Goal: Find specific page/section: Find specific page/section

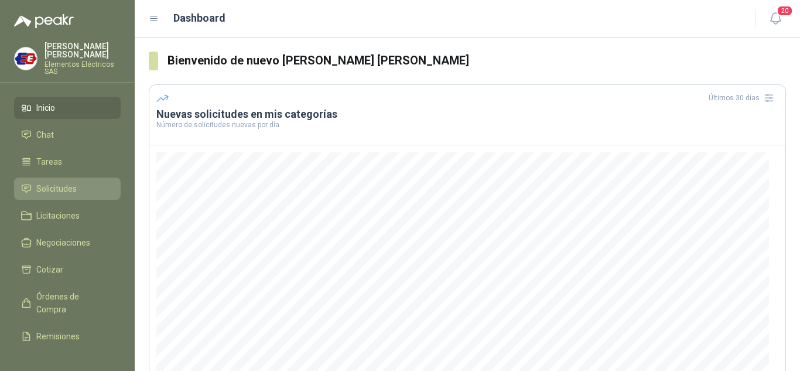
click at [66, 184] on span "Solicitudes" at bounding box center [56, 188] width 40 height 13
click at [48, 185] on span "Solicitudes" at bounding box center [56, 188] width 40 height 13
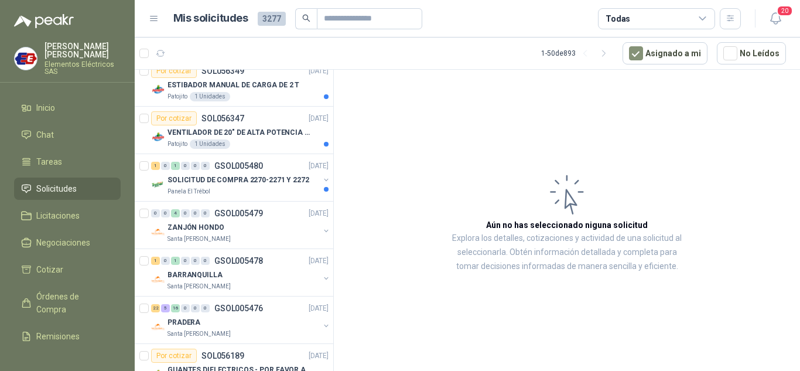
scroll to position [702, 0]
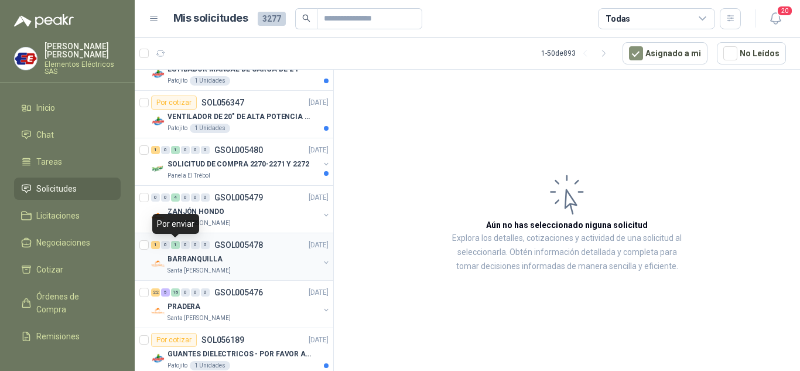
click at [178, 246] on div "1" at bounding box center [175, 245] width 9 height 8
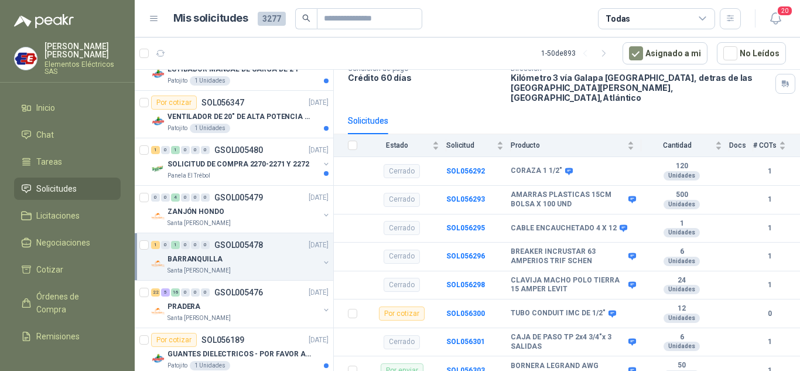
scroll to position [761, 0]
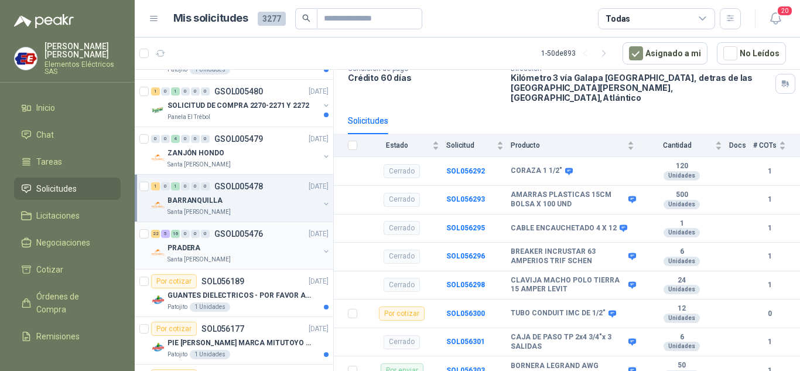
click at [187, 243] on p "PRADERA" at bounding box center [183, 247] width 33 height 11
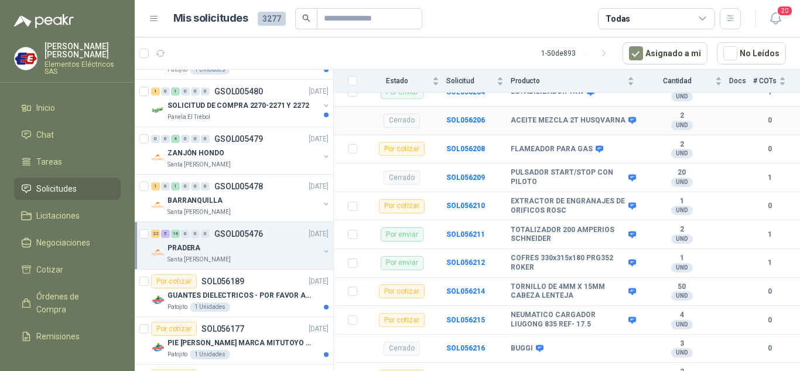
scroll to position [410, 0]
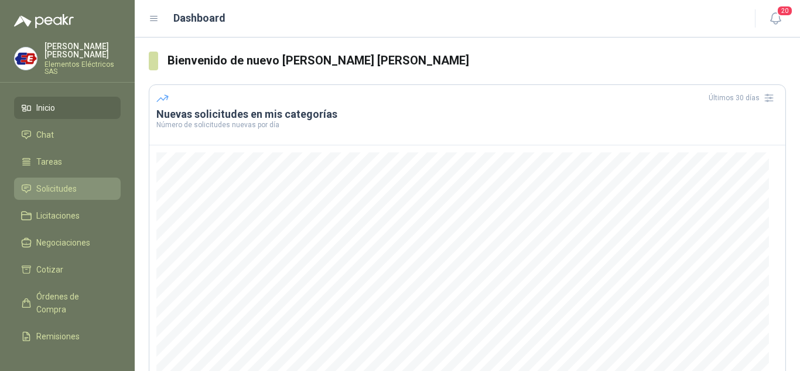
click at [72, 188] on span "Solicitudes" at bounding box center [56, 188] width 40 height 13
